Goal: Task Accomplishment & Management: Manage account settings

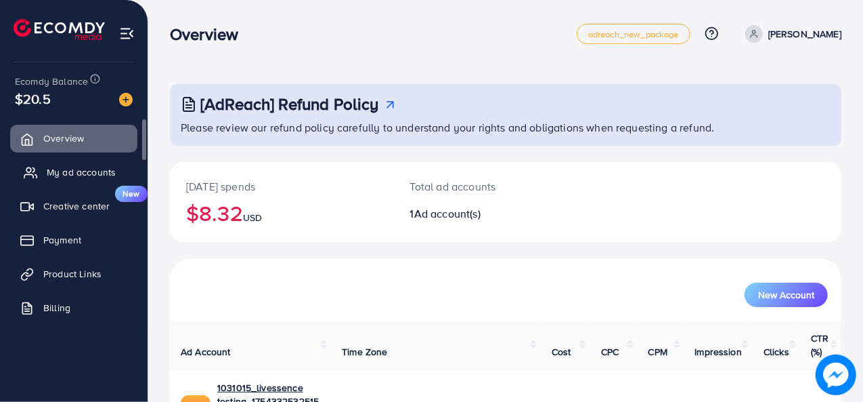
click at [72, 168] on span "My ad accounts" at bounding box center [81, 172] width 69 height 14
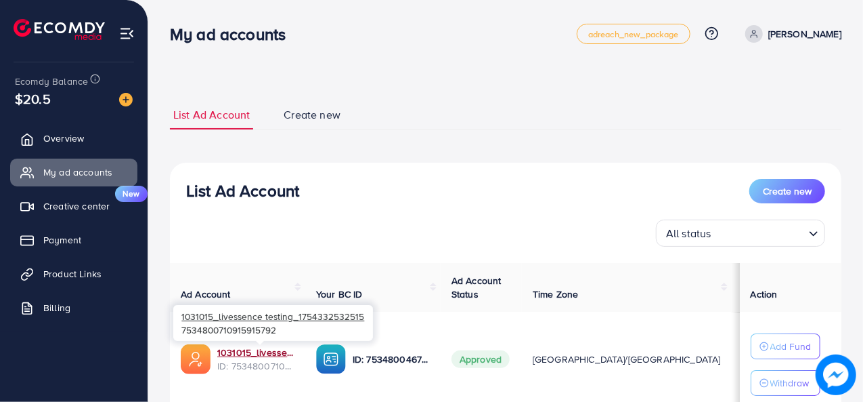
click at [240, 351] on link "1031015_livessence testing_1754332532515" at bounding box center [255, 352] width 77 height 14
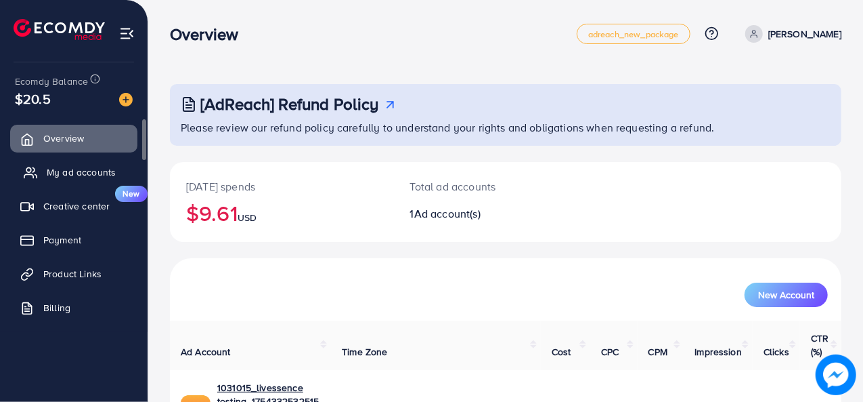
click at [72, 175] on span "My ad accounts" at bounding box center [81, 172] width 69 height 14
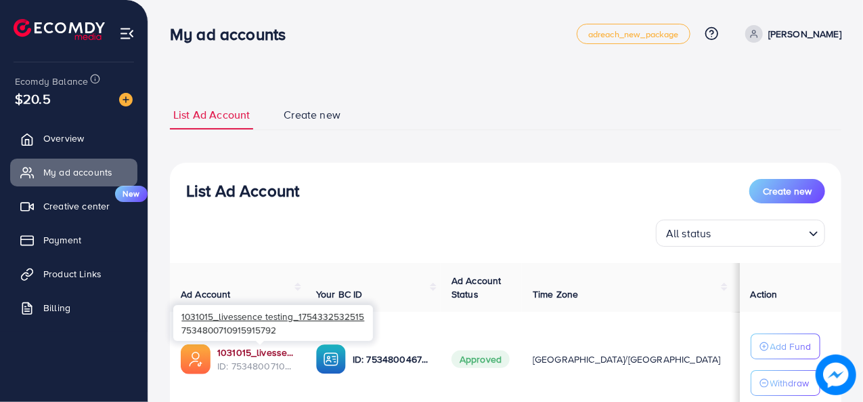
click at [252, 348] on link "1031015_livessence testing_1754332532515" at bounding box center [255, 352] width 77 height 14
click at [247, 354] on link "1031015_livessence testing_1754332532515" at bounding box center [255, 352] width 77 height 14
click at [252, 347] on link "1031015_livessence testing_1754332532515" at bounding box center [255, 352] width 77 height 14
